Goal: Information Seeking & Learning: Learn about a topic

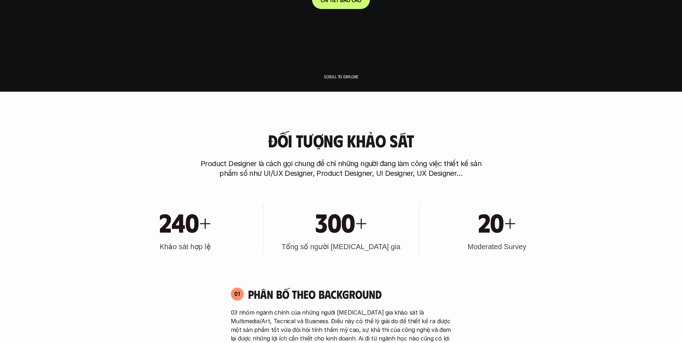
scroll to position [252, 0]
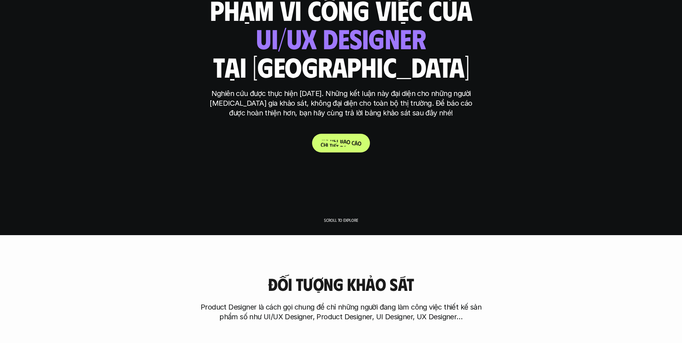
click at [346, 143] on p "C h i t i ế t b á o c á o" at bounding box center [341, 143] width 41 height 7
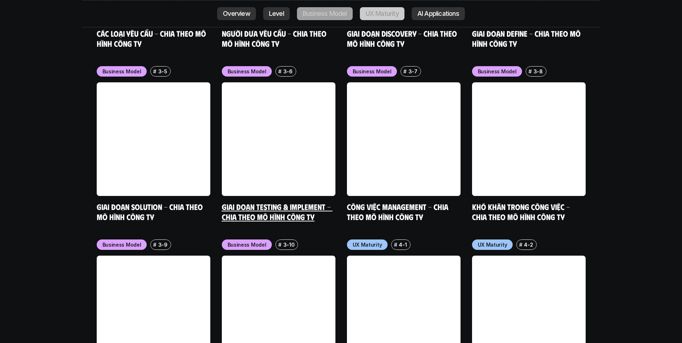
scroll to position [3155, 0]
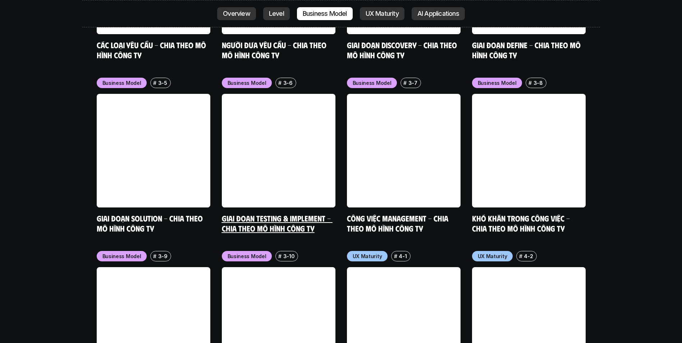
click at [307, 213] on link "Giai đoạn Testing & Implement - Chia theo mô hình công ty" at bounding box center [277, 223] width 111 height 20
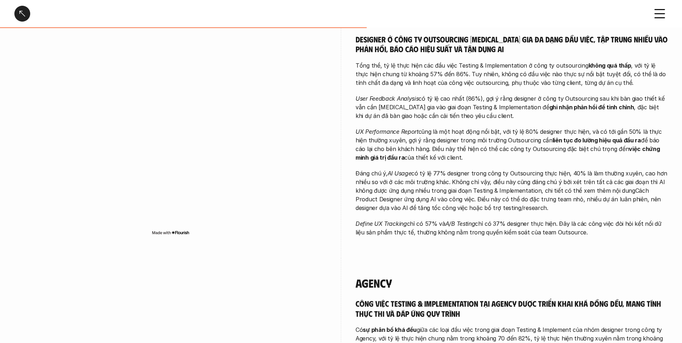
scroll to position [755, 0]
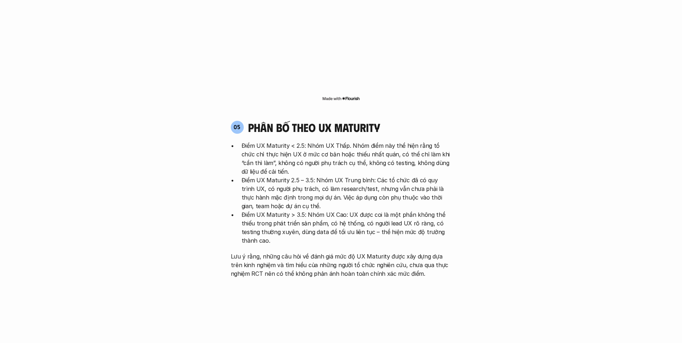
scroll to position [1459, 0]
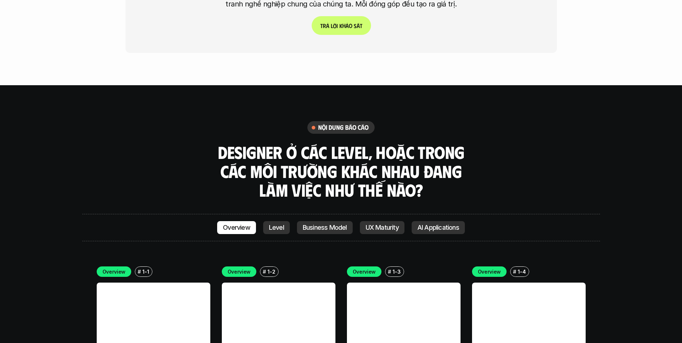
scroll to position [1998, 0]
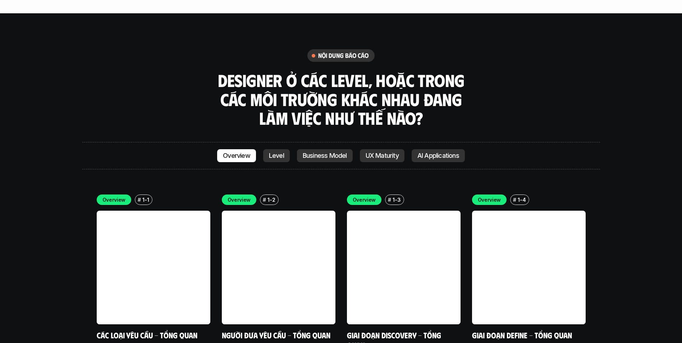
click at [275, 152] on p "Level" at bounding box center [276, 155] width 15 height 7
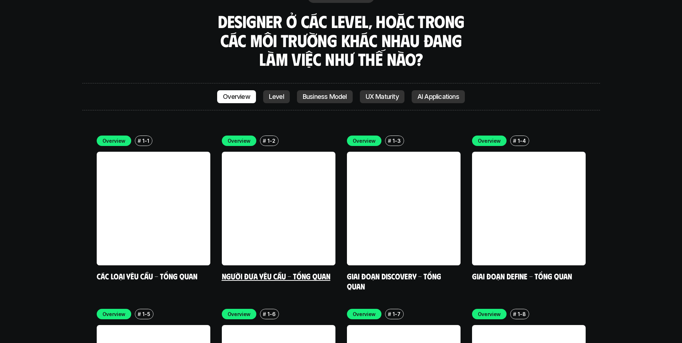
scroll to position [1997, 0]
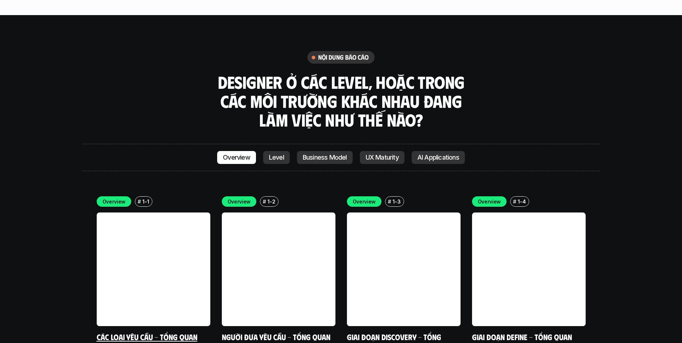
click at [137, 225] on link at bounding box center [154, 269] width 114 height 114
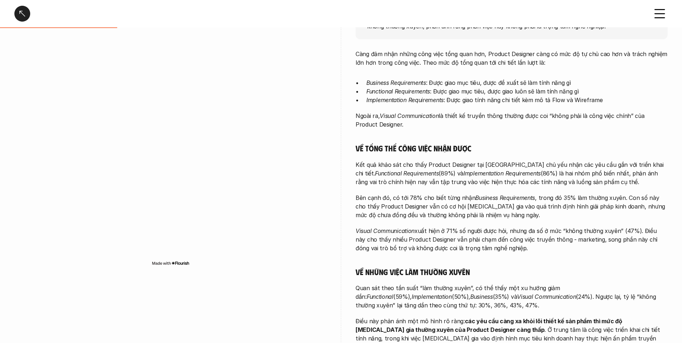
scroll to position [144, 0]
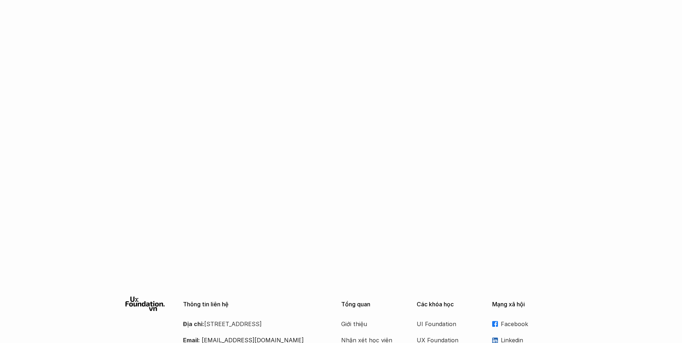
scroll to position [503, 0]
